Goal: Task Accomplishment & Management: Manage account settings

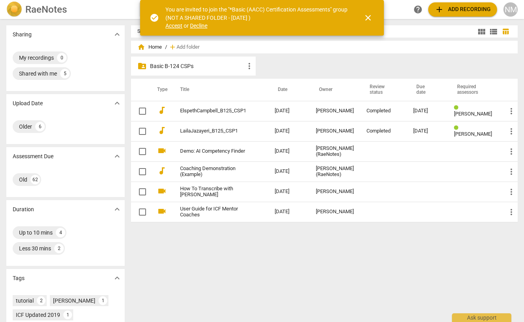
click at [175, 25] on span "Accept" at bounding box center [174, 26] width 17 height 6
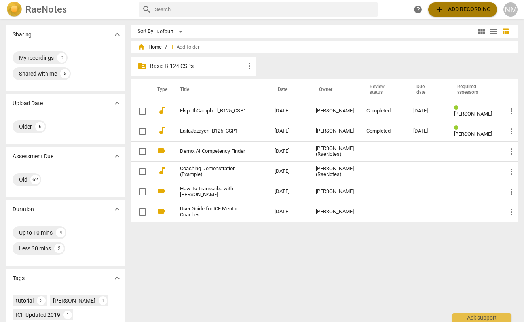
click at [451, 8] on span "add Add recording" at bounding box center [463, 10] width 56 height 10
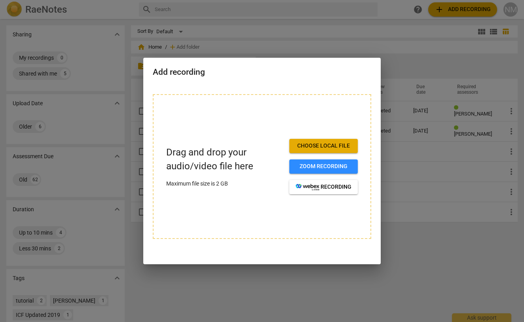
click at [327, 143] on span "Choose local file" at bounding box center [324, 146] width 56 height 8
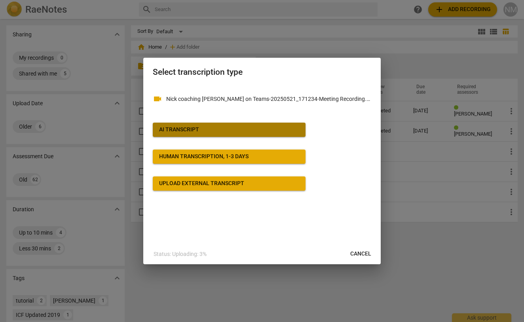
click at [250, 128] on span "AI Transcript" at bounding box center [229, 130] width 140 height 8
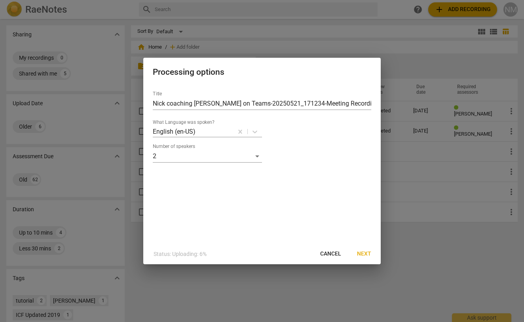
click at [361, 252] on span "Next" at bounding box center [364, 254] width 14 height 8
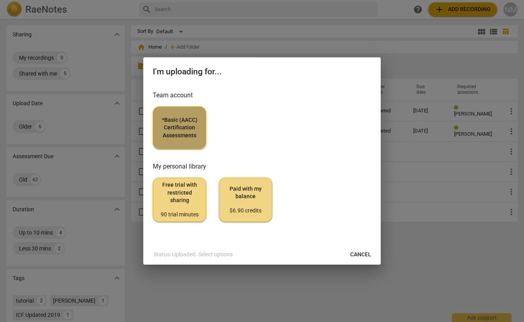
click at [176, 123] on span "*Basic (AACC) Certification Assessments" at bounding box center [180, 127] width 40 height 23
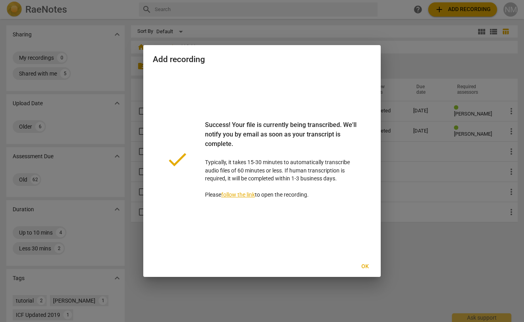
click at [407, 248] on div at bounding box center [262, 161] width 524 height 322
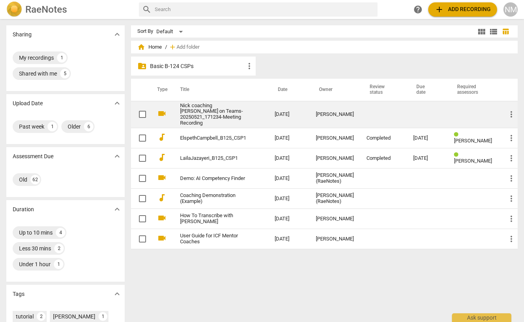
click at [190, 105] on link "Nick coaching [PERSON_NAME] on Teams-20250521_171234-Meeting Recording" at bounding box center [213, 115] width 66 height 24
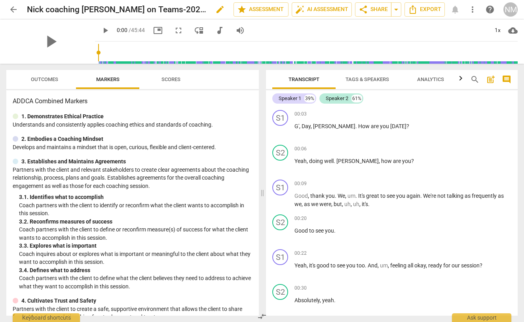
click at [80, 10] on h2 "Nick coaching [PERSON_NAME] on Teams-20250521_171234-Meeting Recording" at bounding box center [117, 10] width 180 height 10
click at [104, 11] on h2 "Nick coaching [PERSON_NAME] on Teams-20250521_171234-Meeting Recording" at bounding box center [117, 10] width 180 height 10
click at [12, 10] on span "arrow_back" at bounding box center [14, 10] width 10 height 10
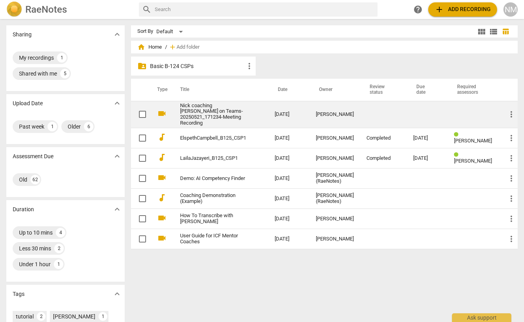
click at [224, 116] on link "Nick coaching [PERSON_NAME] on Teams-20250521_171234-Meeting Recording" at bounding box center [213, 115] width 66 height 24
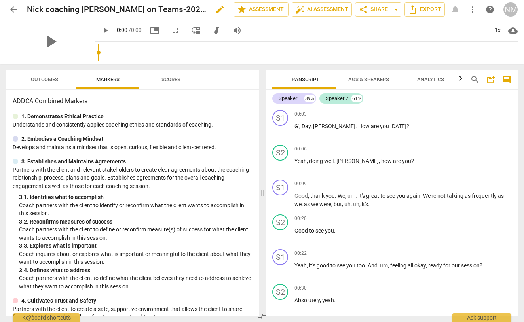
click at [215, 11] on span "edit" at bounding box center [220, 10] width 10 height 10
click at [27, 7] on div "arrow_back [PERSON_NAME] coaching [PERSON_NAME] on Teams-20250521_171234-Meetin…" at bounding box center [262, 9] width 512 height 15
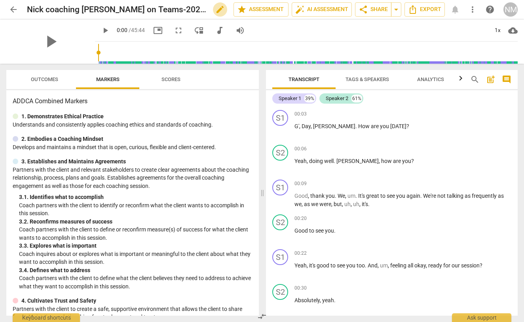
click at [215, 11] on span "edit" at bounding box center [220, 10] width 10 height 10
click at [96, 6] on input "NickMurfett_AACCB124 coaching [PERSON_NAME] on Teams" at bounding box center [113, 9] width 172 height 15
type input "NickMurfett_AACC_B124 coaching [PERSON_NAME] on Teams"
click at [201, 8] on span "done" at bounding box center [206, 10] width 10 height 10
click at [13, 8] on span "arrow_back" at bounding box center [14, 10] width 10 height 10
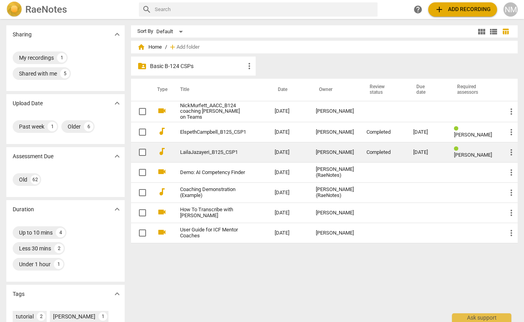
click at [224, 145] on td "LailaJazayeri_B125_CSP1" at bounding box center [220, 153] width 98 height 20
